Goal: Information Seeking & Learning: Learn about a topic

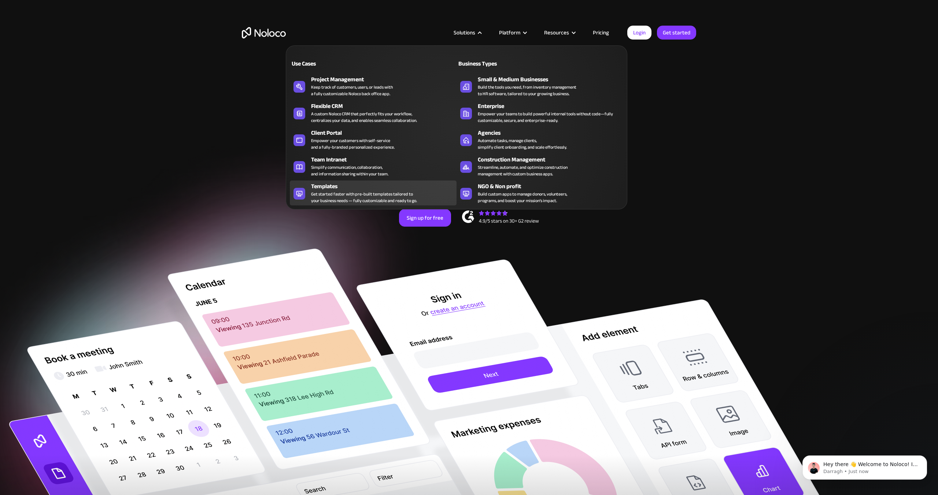
click at [368, 195] on div "Get started faster with pre-built templates tailored to your business needs — f…" at bounding box center [364, 197] width 106 height 13
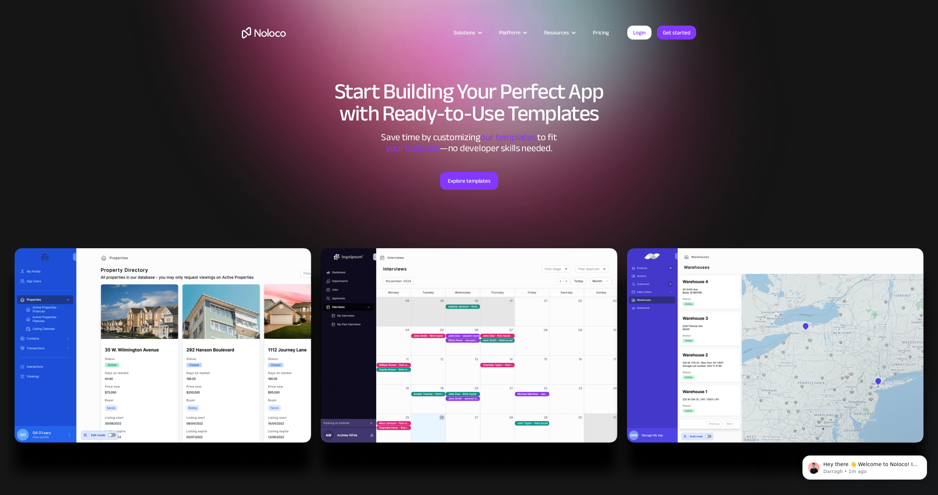
click at [596, 32] on link "Pricing" at bounding box center [601, 33] width 34 height 10
